Goal: Information Seeking & Learning: Learn about a topic

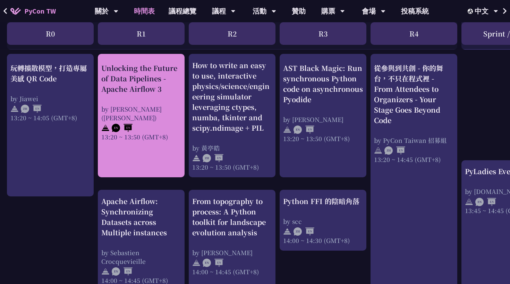
scroll to position [589, 0]
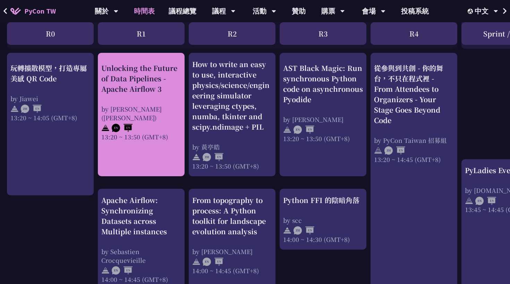
click at [152, 81] on div "Unlocking the Future of Data Pipelines - Apache Airflow 3" at bounding box center [141, 78] width 80 height 31
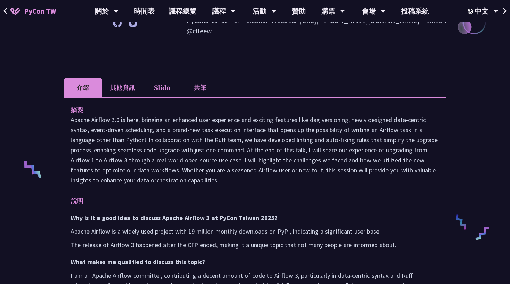
scroll to position [179, 0]
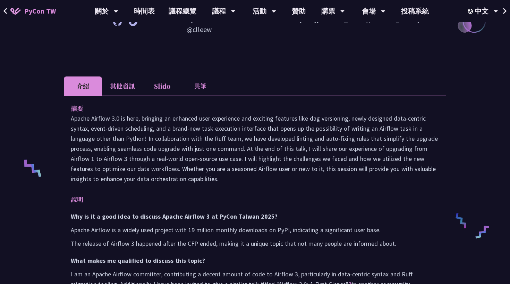
click at [192, 76] on li "共筆" at bounding box center [200, 85] width 38 height 19
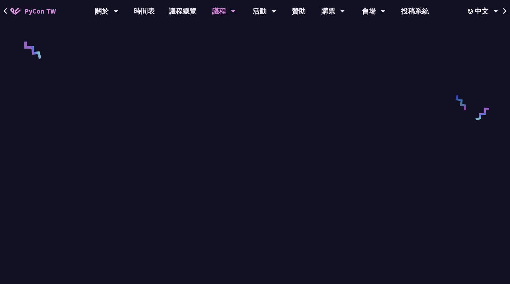
scroll to position [314, 0]
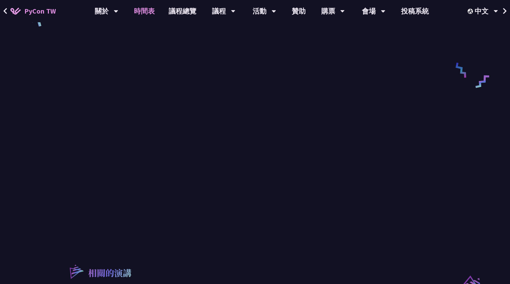
click at [141, 15] on link "時間表" at bounding box center [144, 11] width 35 height 22
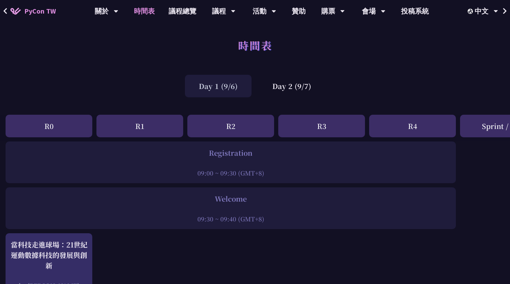
scroll to position [0, 1]
click at [280, 88] on div "Day 2 (9/7)" at bounding box center [292, 86] width 67 height 23
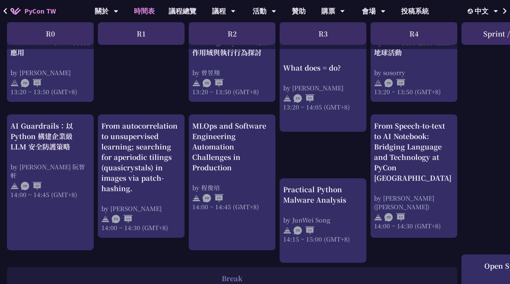
scroll to position [651, 0]
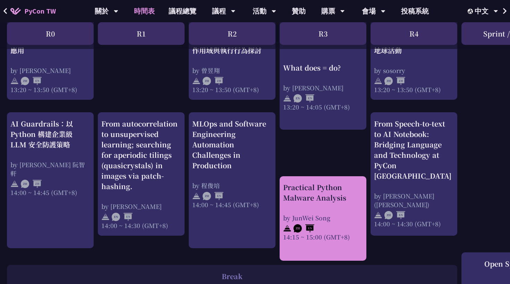
click at [321, 190] on div "Practical Python Malware Analysis" at bounding box center [323, 192] width 80 height 21
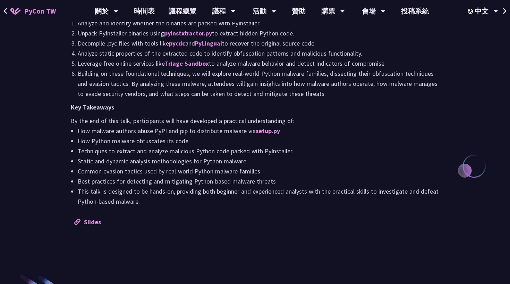
scroll to position [656, 0]
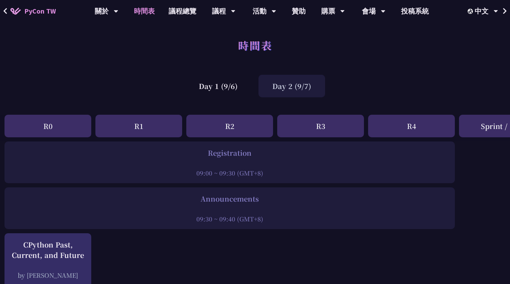
scroll to position [0, 2]
click at [150, 124] on div "R1" at bounding box center [138, 126] width 87 height 23
click at [143, 127] on div "R1" at bounding box center [138, 126] width 87 height 23
click at [218, 68] on div "時間表" at bounding box center [255, 53] width 510 height 36
click at [218, 83] on div "Day 1 (9/6)" at bounding box center [218, 86] width 67 height 23
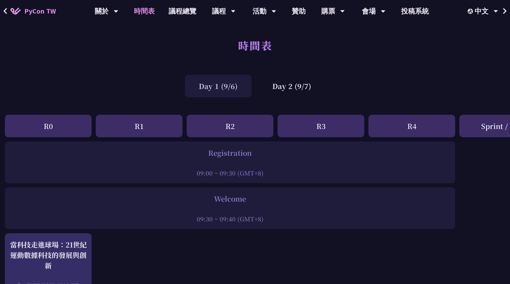
scroll to position [0, 2]
click at [281, 84] on div "Day 2 (9/7)" at bounding box center [292, 86] width 67 height 23
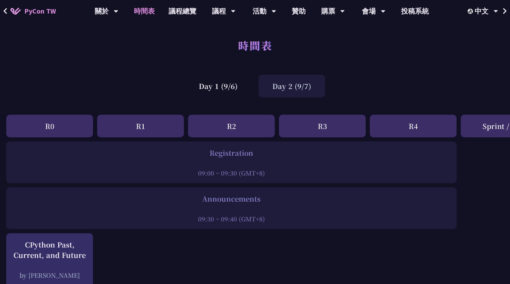
scroll to position [0, 1]
click at [208, 90] on div "Day 1 (9/6)" at bounding box center [218, 86] width 67 height 23
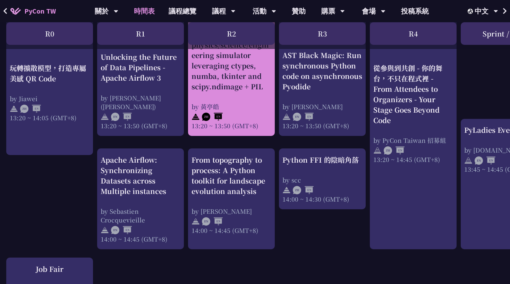
scroll to position [631, 1]
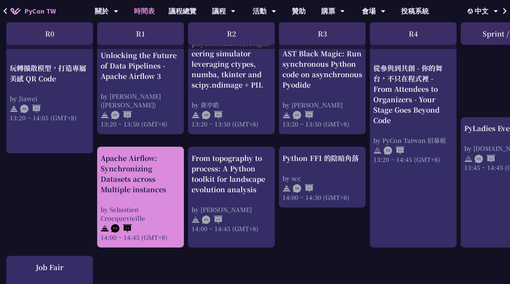
click at [167, 196] on div "Apache Airflow: Synchronizing Datasets across Multiple instances by [PERSON_NAM…" at bounding box center [141, 197] width 80 height 89
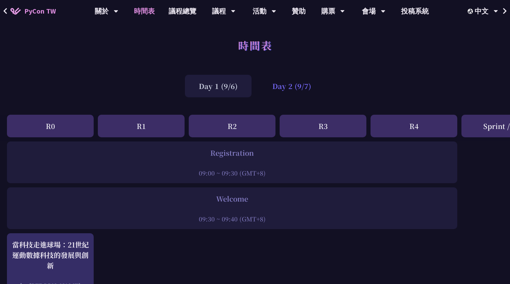
click at [290, 88] on div "Day 2 (9/7)" at bounding box center [292, 86] width 67 height 23
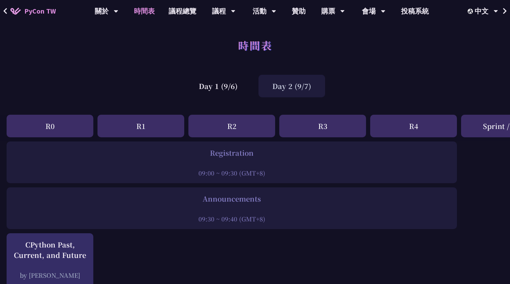
scroll to position [0, 0]
click at [206, 88] on div "Day 1 (9/6)" at bounding box center [218, 86] width 67 height 23
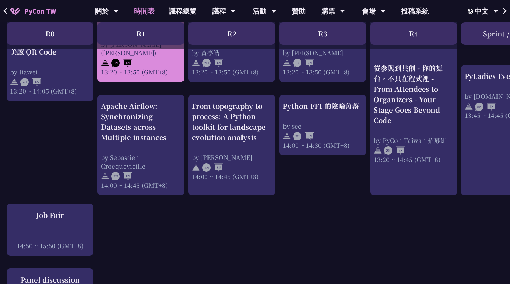
scroll to position [699, 0]
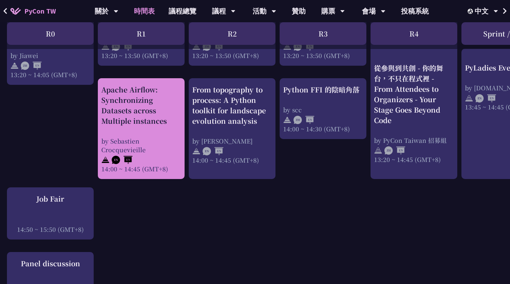
click at [161, 109] on div "Apache Airflow: Synchronizing Datasets across Multiple instances" at bounding box center [141, 105] width 80 height 42
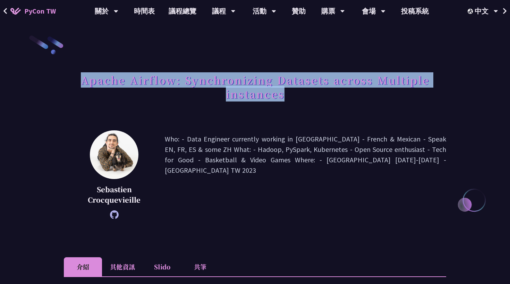
drag, startPoint x: 83, startPoint y: 79, endPoint x: 294, endPoint y: 91, distance: 211.8
click at [294, 91] on h1 "Apache Airflow: Synchronizing Datasets across Multiple instances" at bounding box center [255, 86] width 383 height 35
copy h1 "Apache Airflow: Synchronizing Datasets across Multiple instances"
click at [146, 13] on link "時間表" at bounding box center [144, 11] width 35 height 22
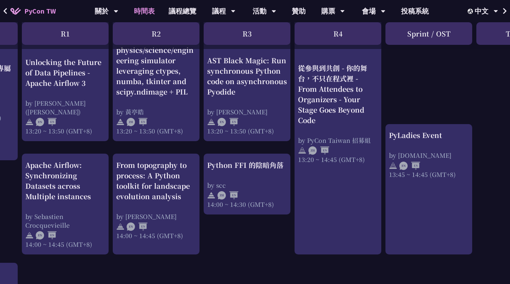
scroll to position [631, 76]
